Goal: Task Accomplishment & Management: Use online tool/utility

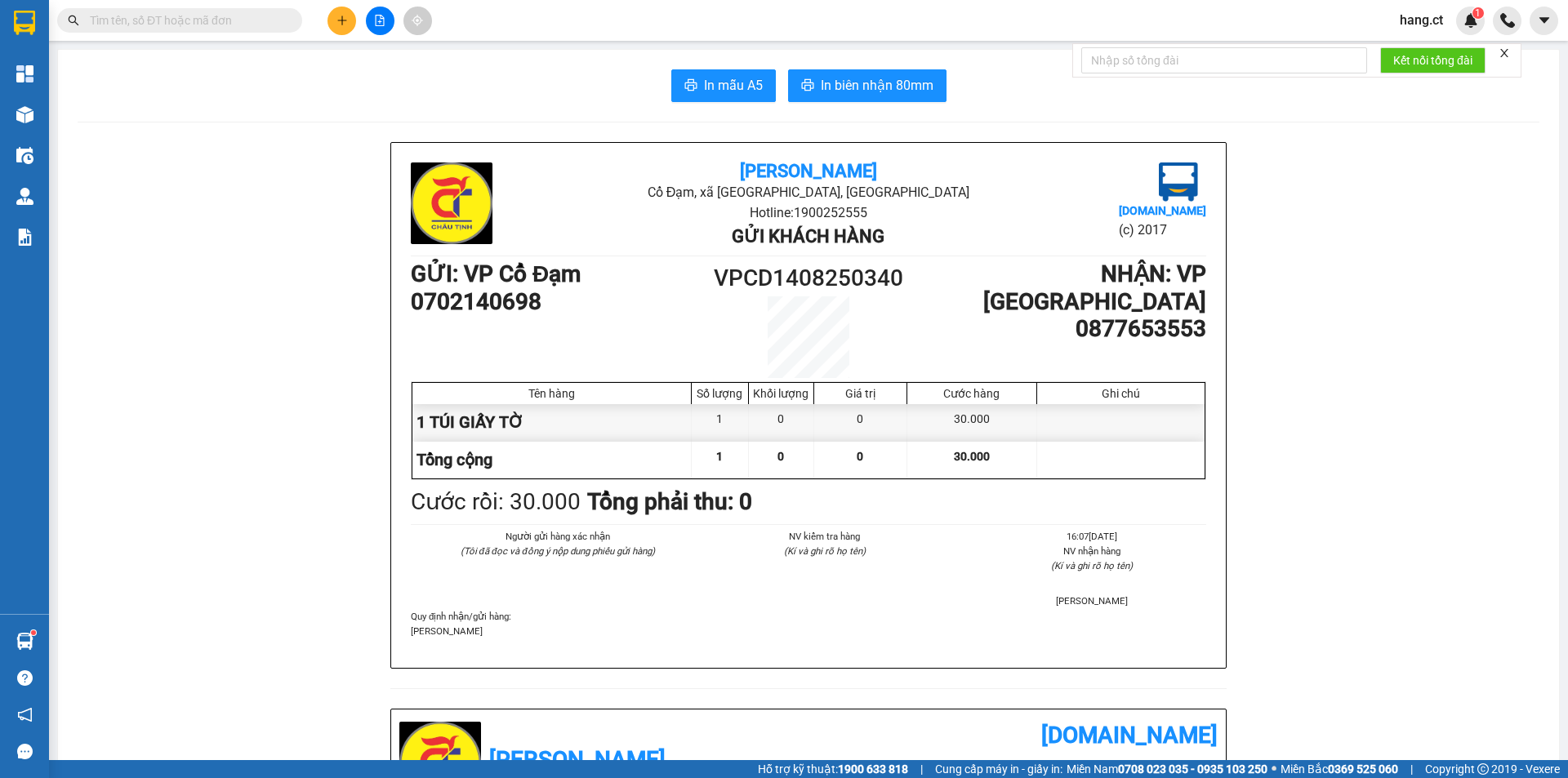
click at [232, 19] on input "text" at bounding box center [186, 20] width 193 height 18
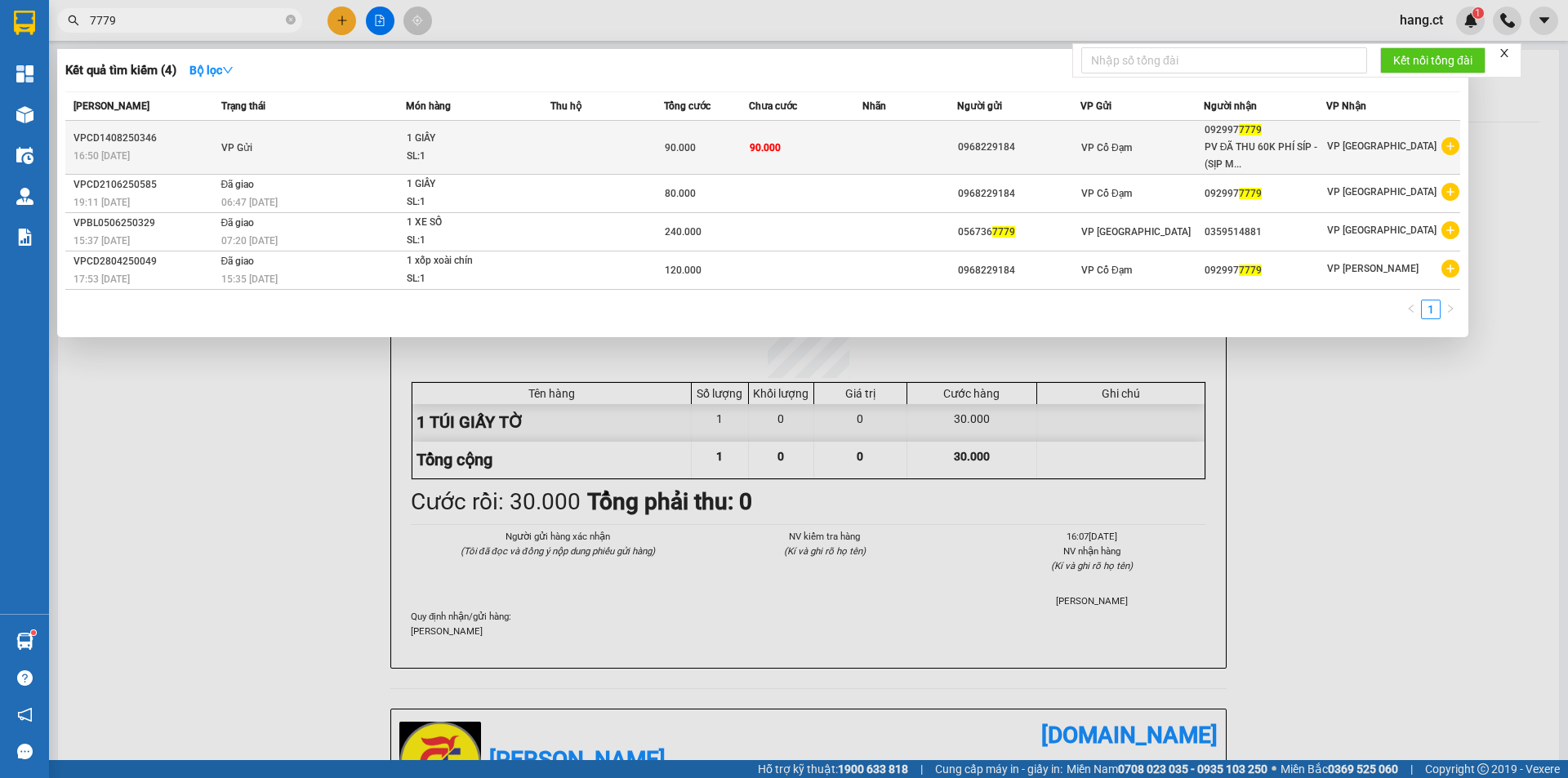
type input "7779"
click at [859, 162] on td "90.000" at bounding box center [806, 147] width 114 height 54
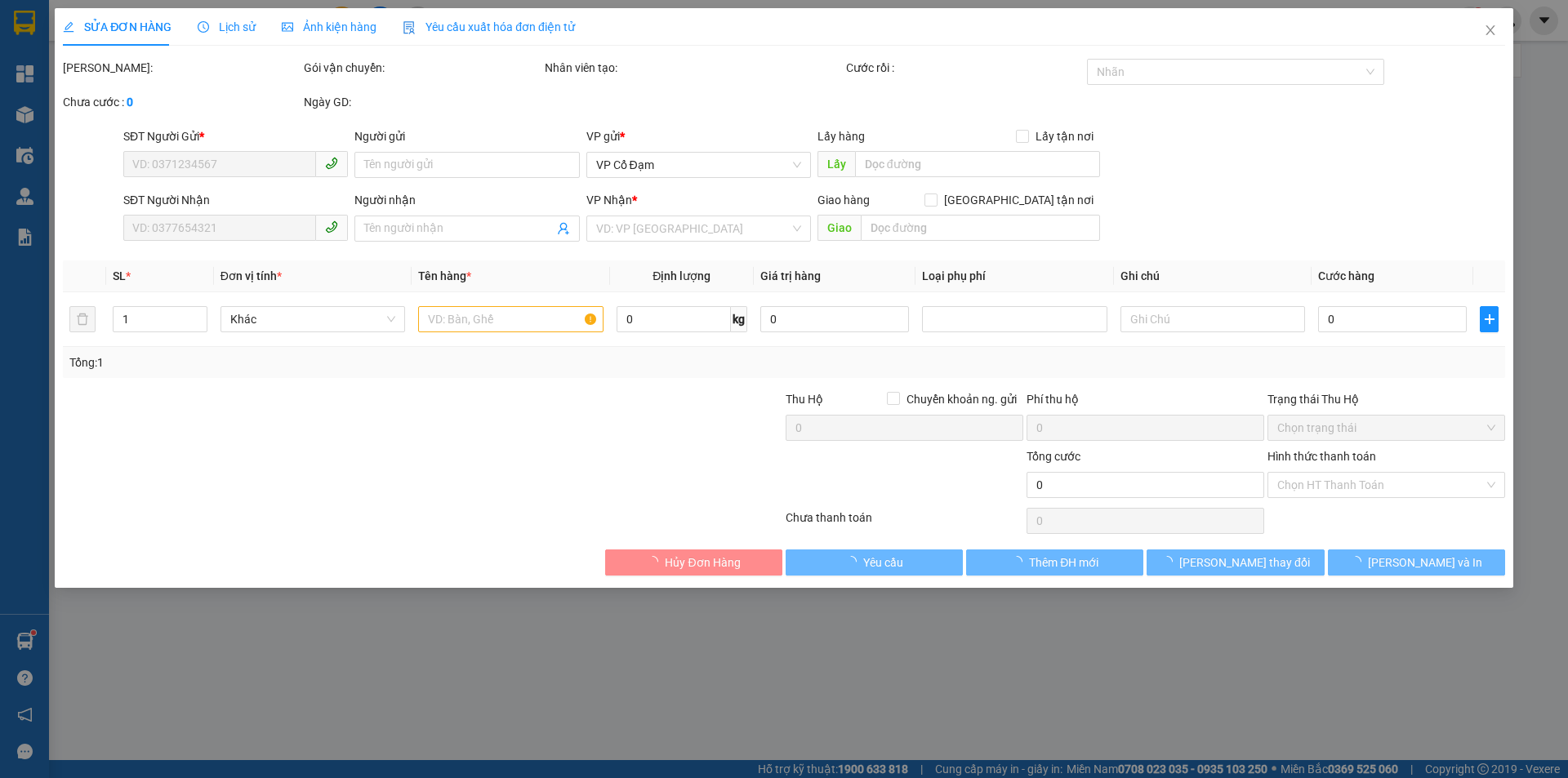
type input "0968229184"
type input "0929977779"
type input "PV ĐÃ THU 60K PHÍ SÍP - (SỊP MUỘN)"
type input "90.000"
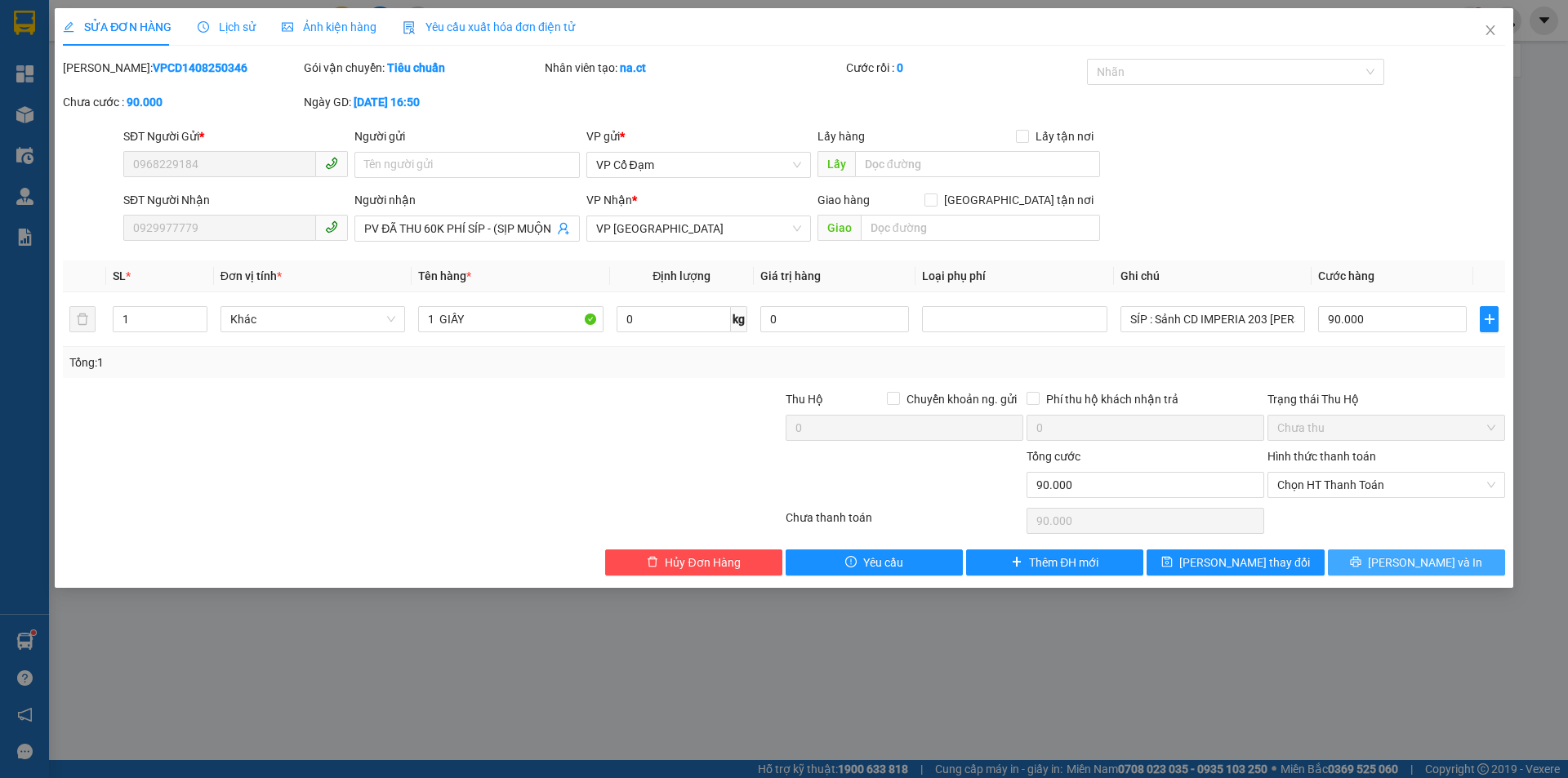
click at [1465, 555] on button "[PERSON_NAME] và In" at bounding box center [1417, 563] width 178 height 27
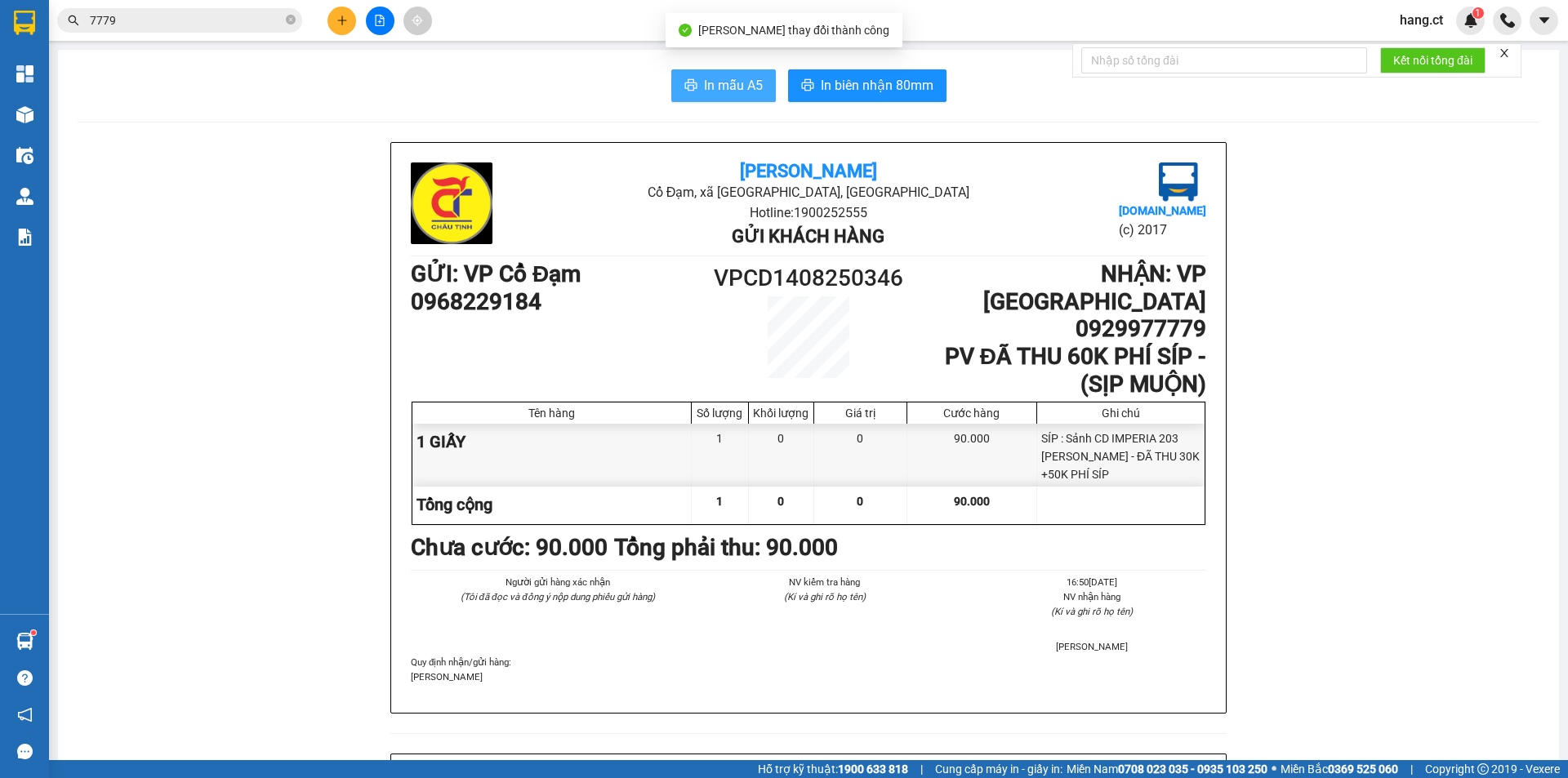
click at [735, 86] on span "In mẫu A5" at bounding box center [733, 85] width 59 height 20
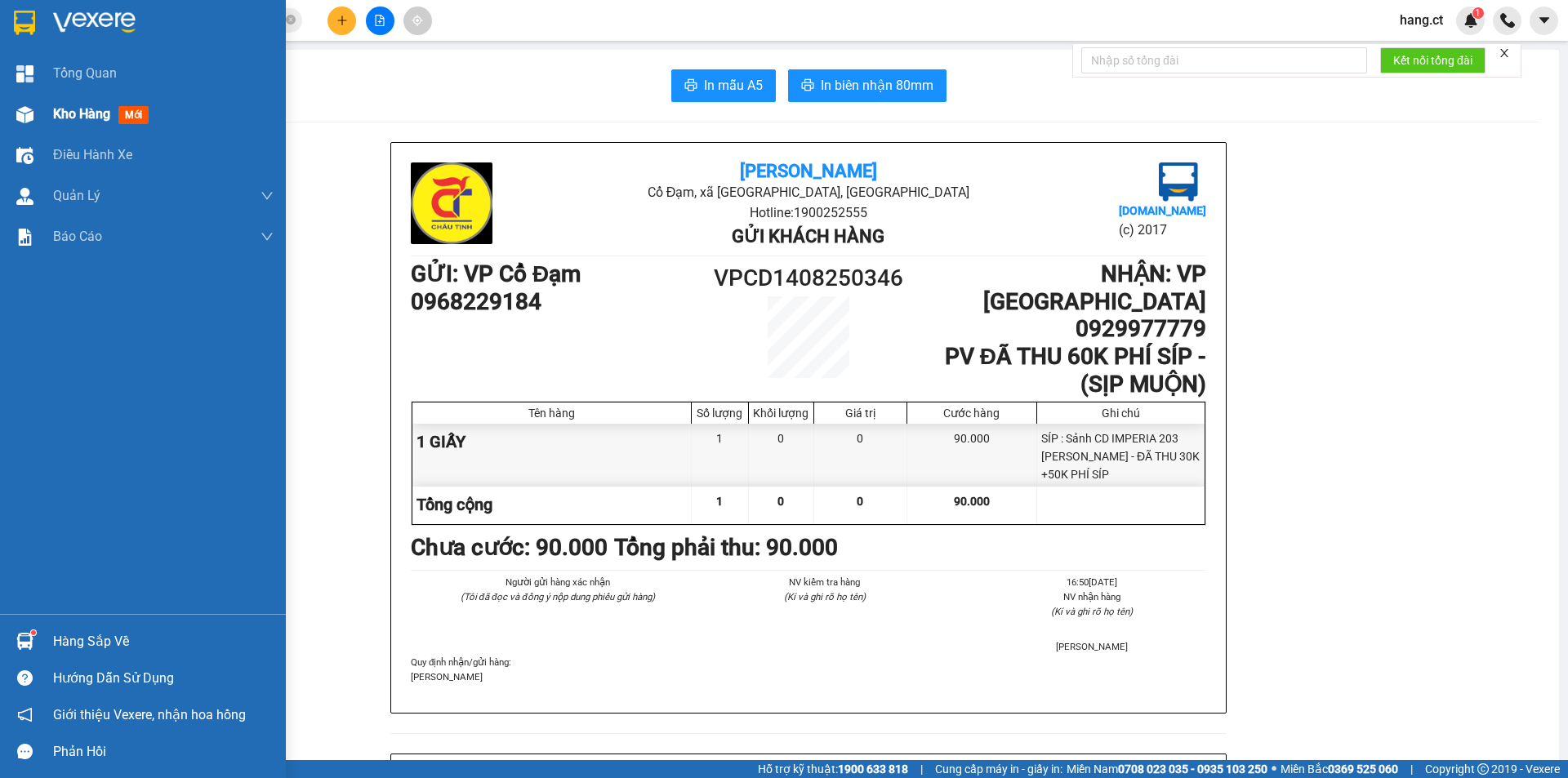
click at [6, 103] on div "Kho hàng mới" at bounding box center [143, 114] width 286 height 41
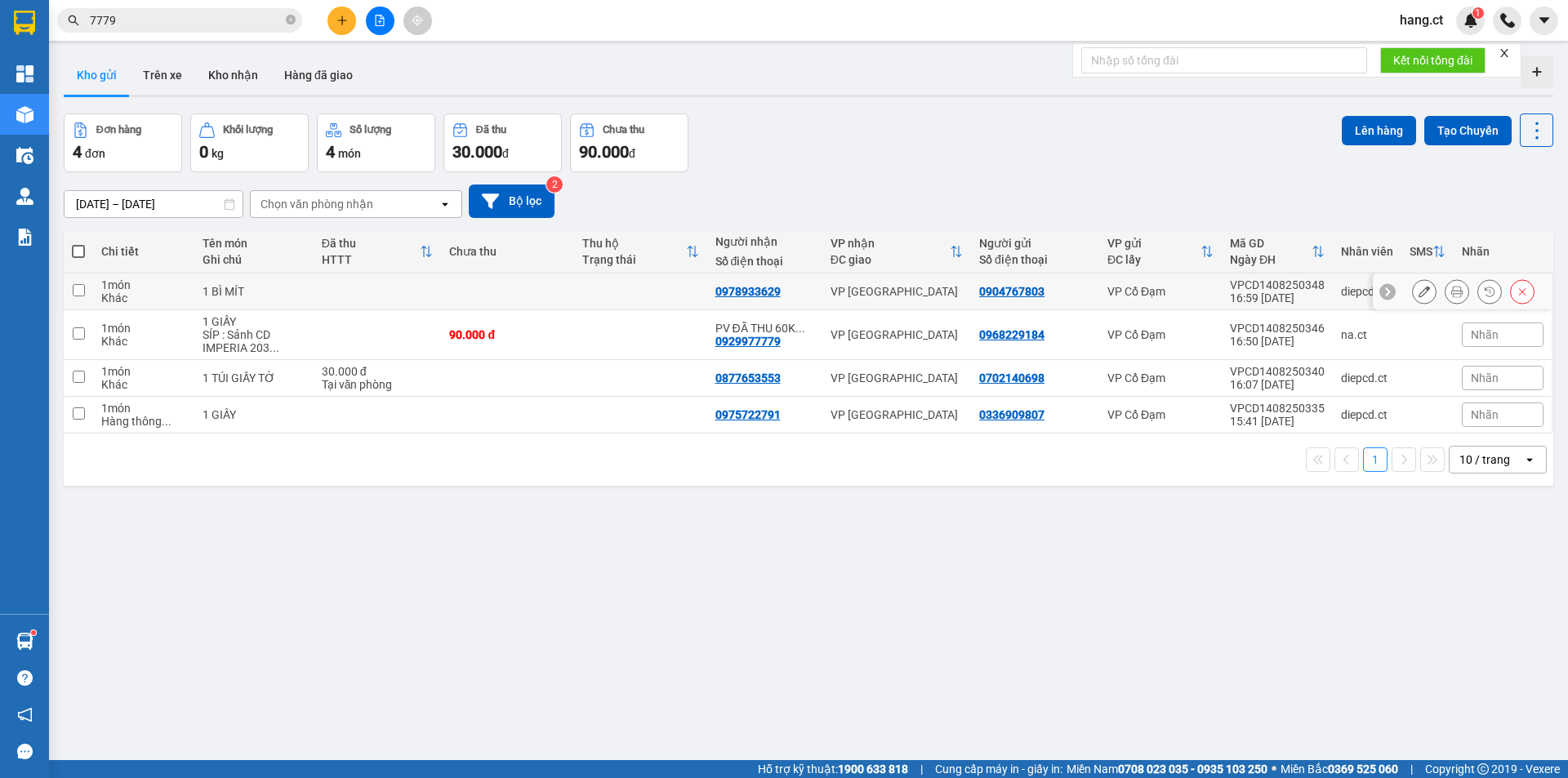
click at [351, 295] on td at bounding box center [378, 292] width 128 height 37
checkbox input "true"
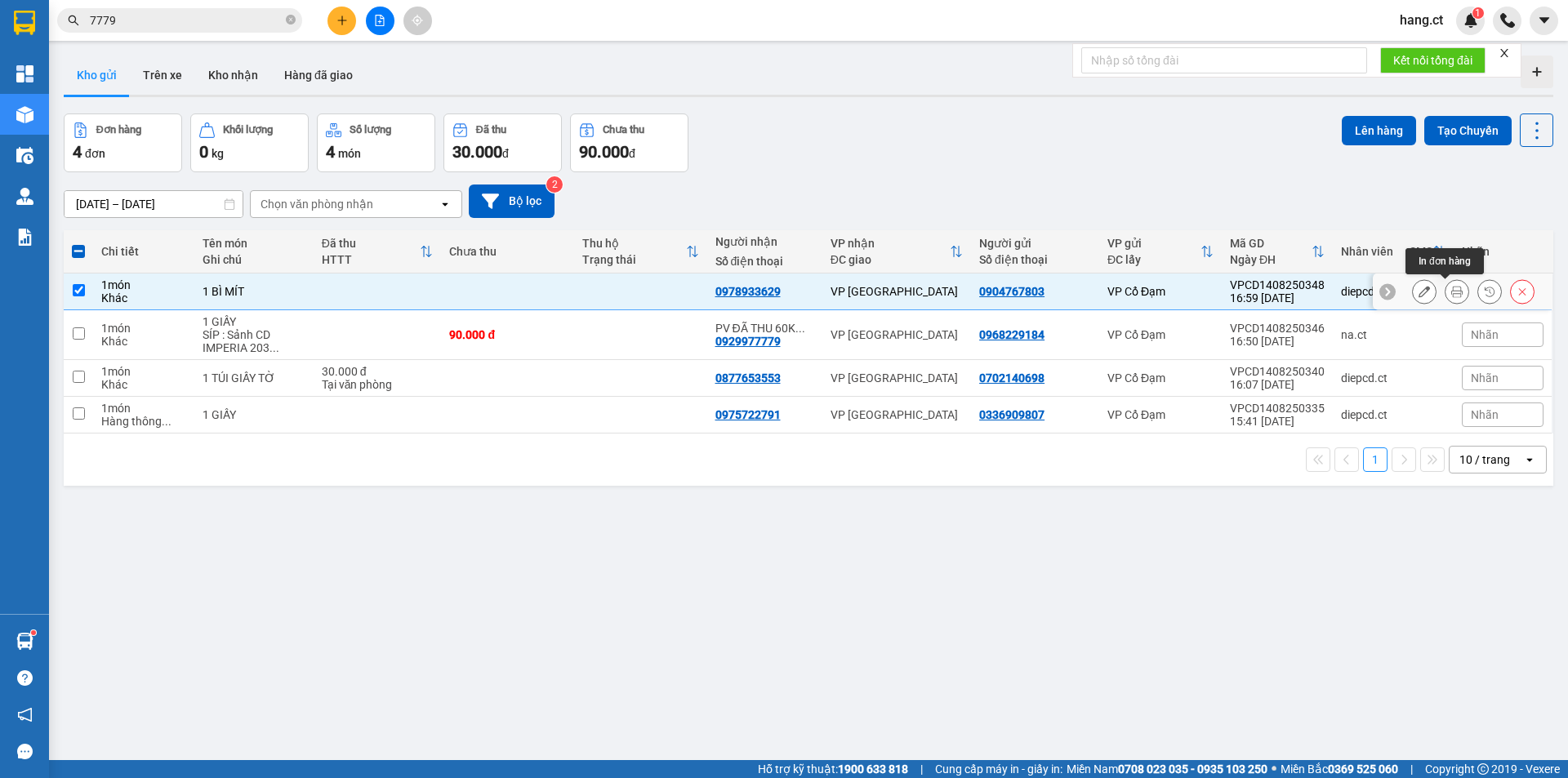
click at [1451, 292] on button at bounding box center [1456, 291] width 23 height 28
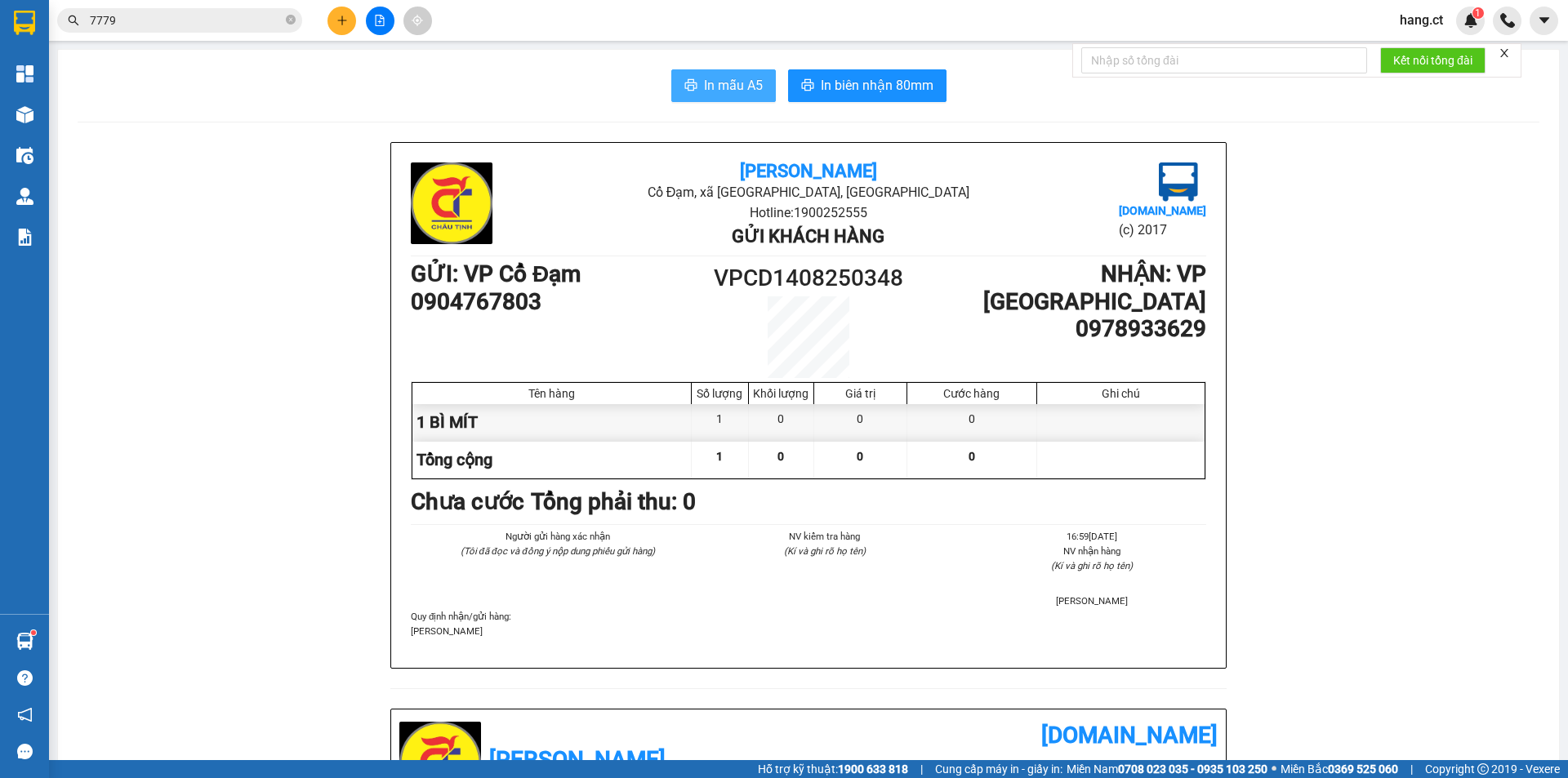
click at [697, 79] on button "In mẫu A5" at bounding box center [723, 86] width 104 height 33
